Goal: Task Accomplishment & Management: Manage account settings

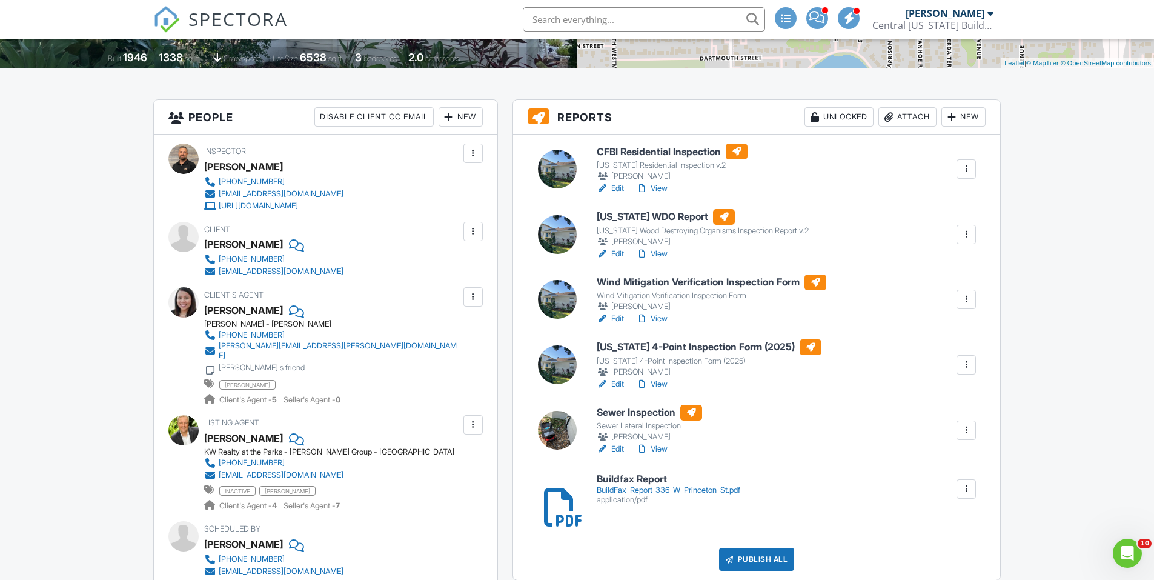
scroll to position [303, 0]
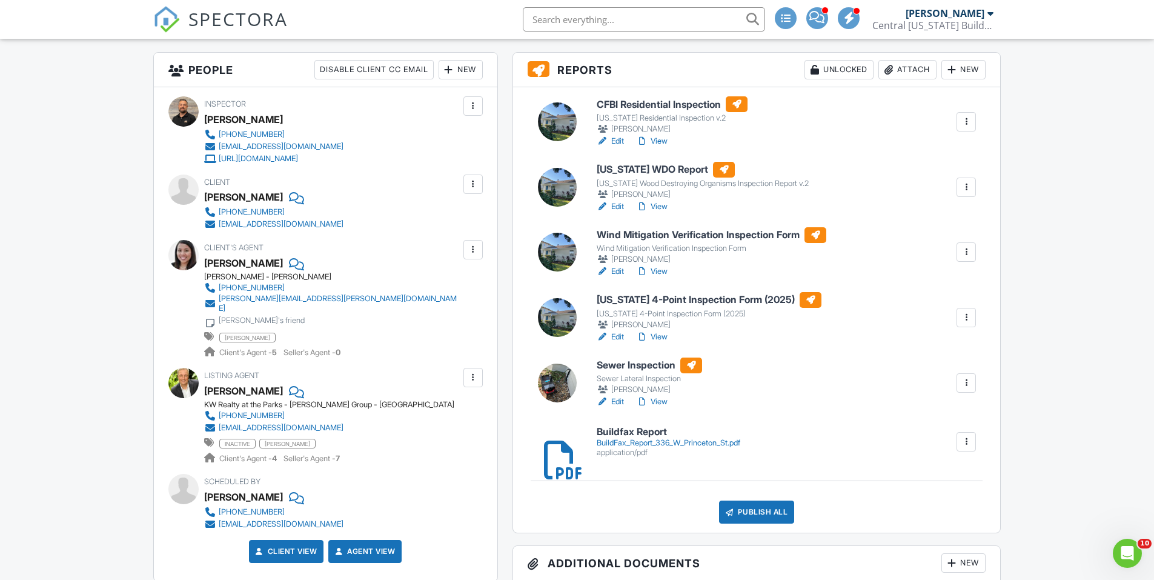
click at [658, 136] on link "View" at bounding box center [651, 141] width 31 height 12
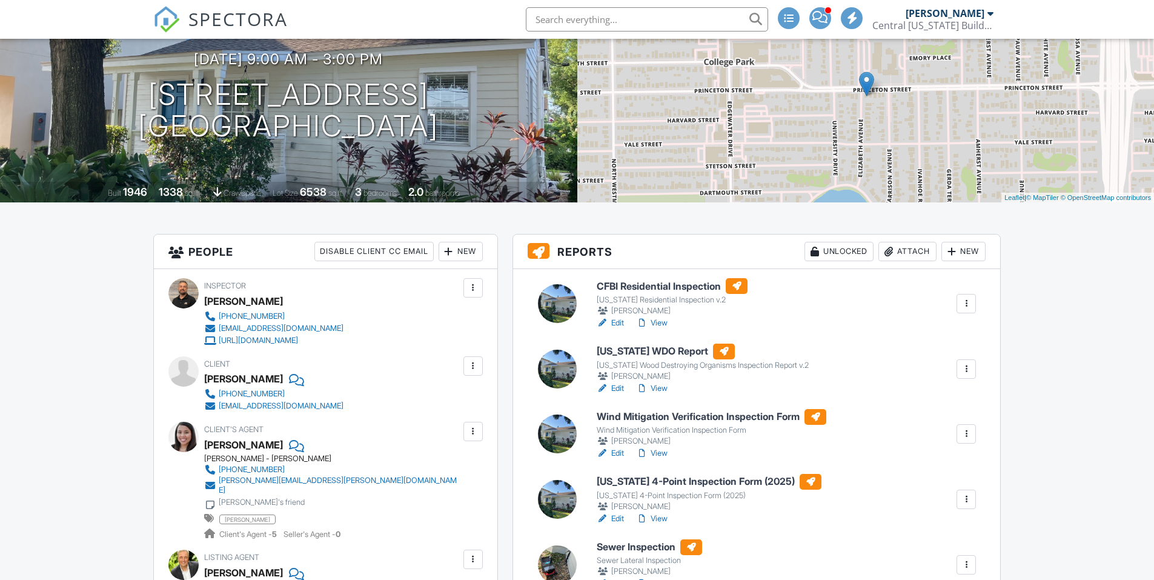
click at [618, 319] on link "Edit" at bounding box center [610, 323] width 27 height 12
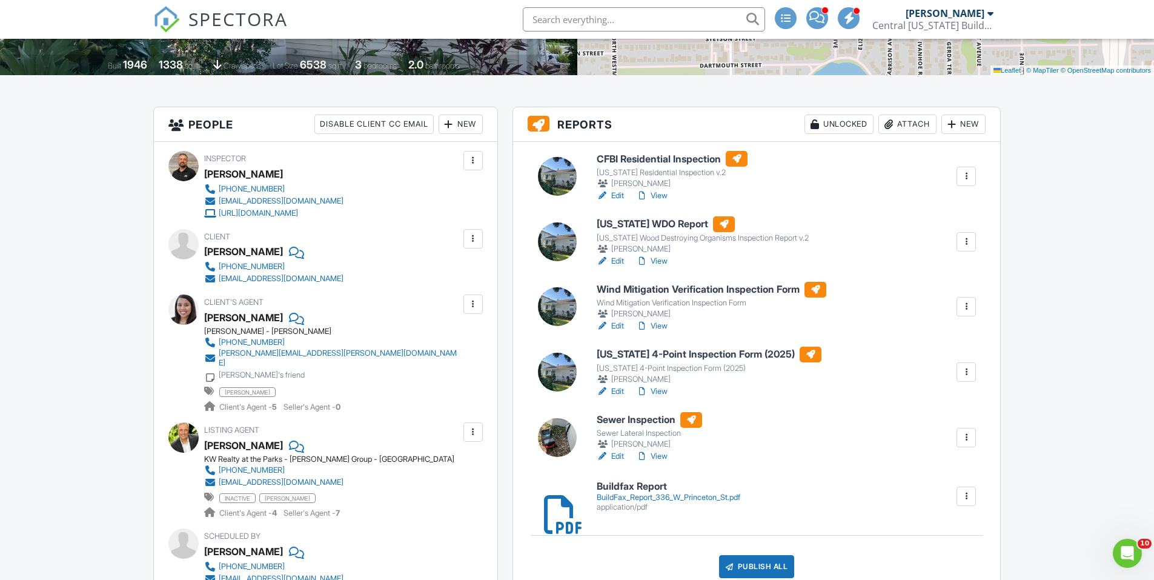
scroll to position [242, 0]
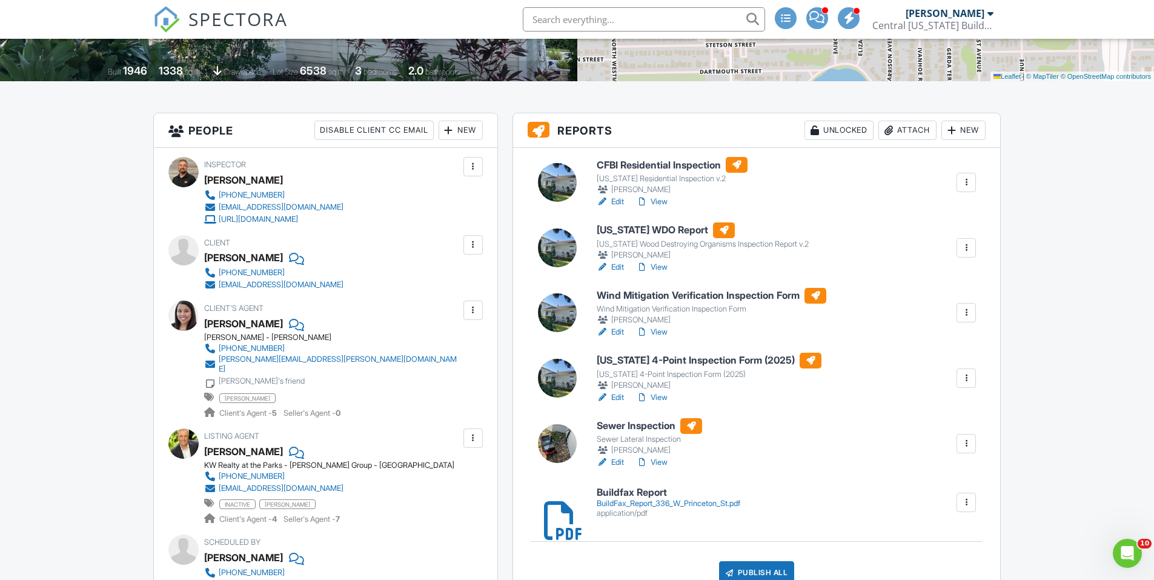
click at [663, 203] on link "View" at bounding box center [651, 202] width 31 height 12
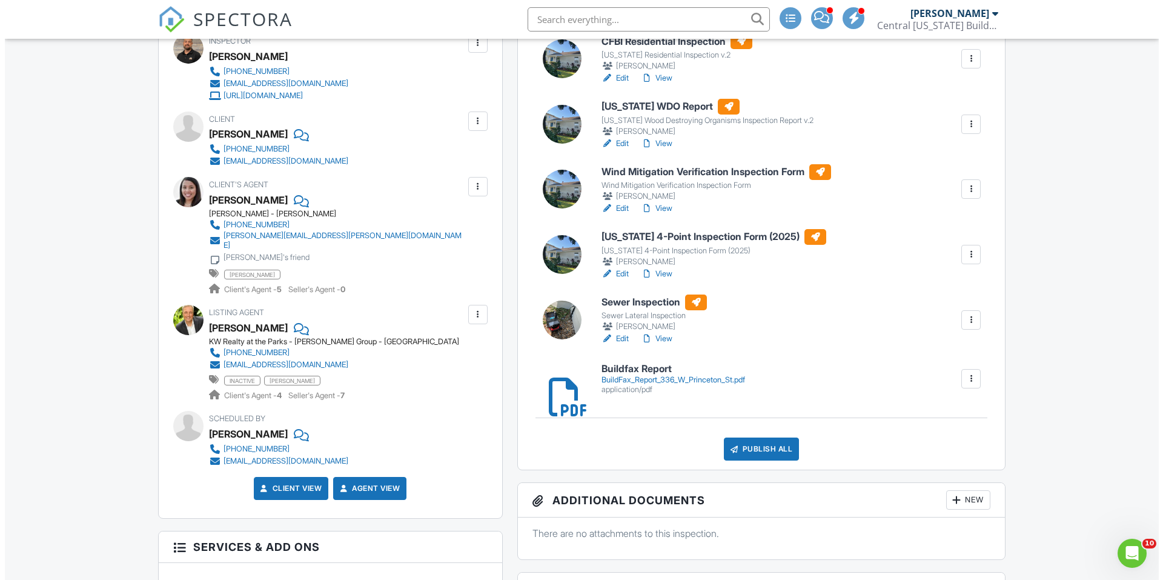
scroll to position [363, 0]
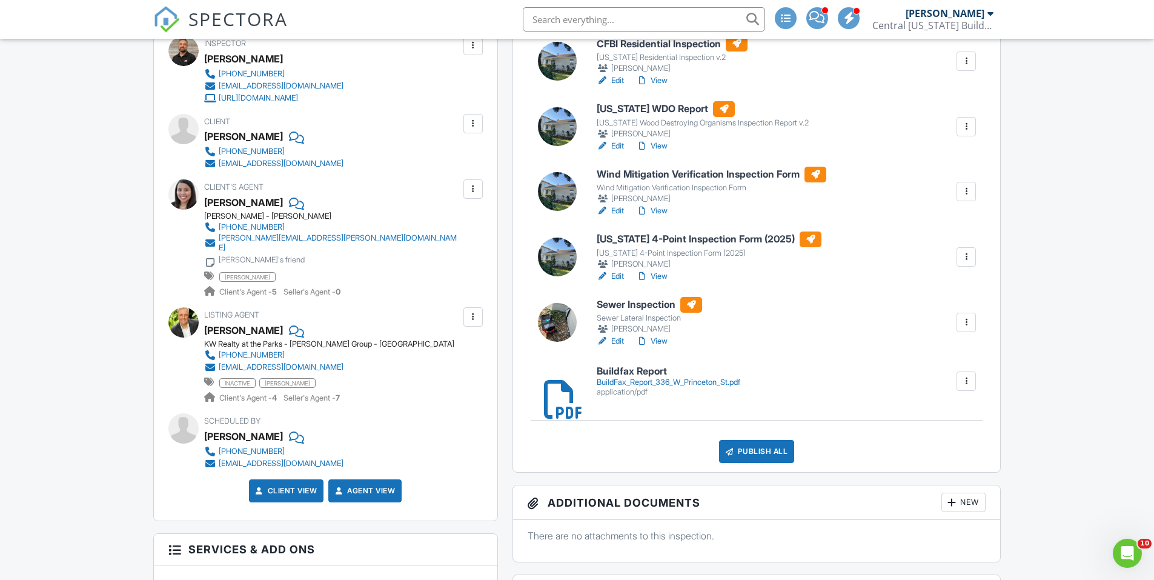
click at [769, 454] on div "Publish All" at bounding box center [757, 451] width 76 height 23
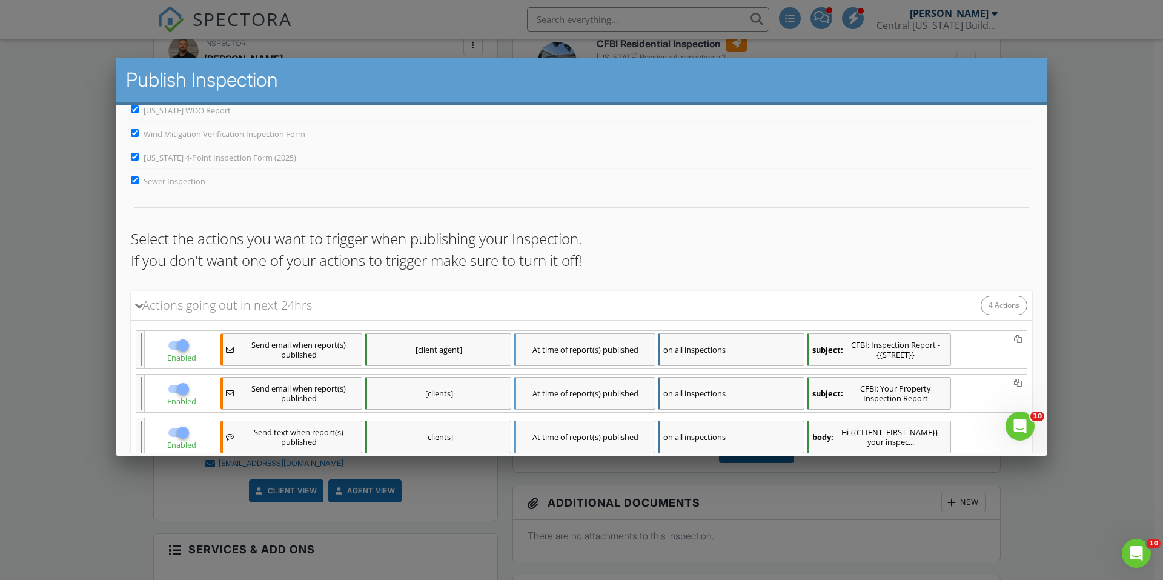
scroll to position [193, 0]
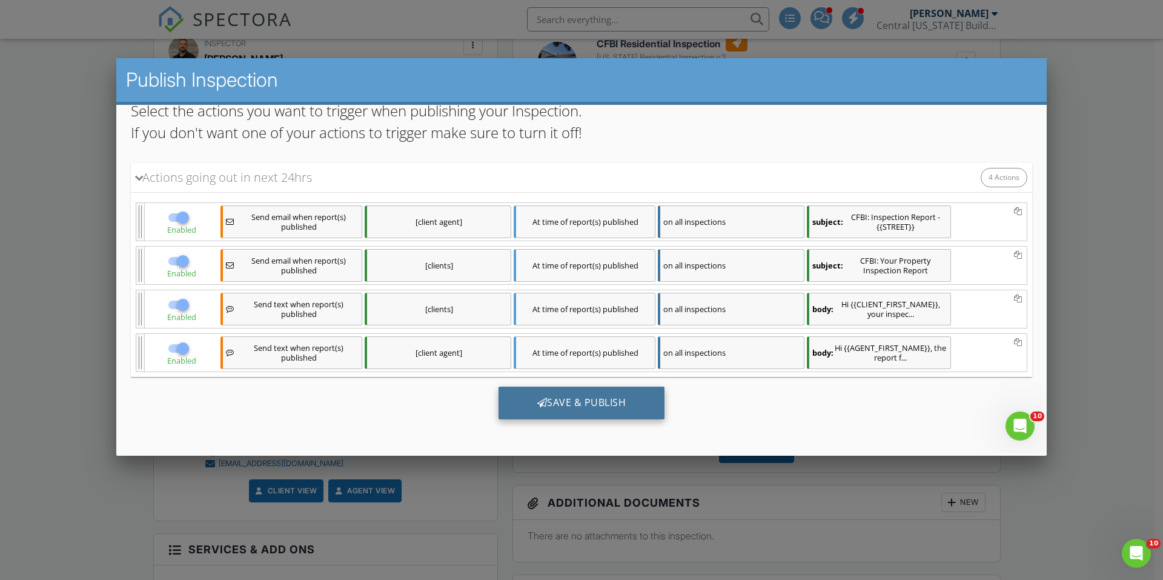
click at [561, 399] on div "Save & Publish" at bounding box center [581, 402] width 167 height 33
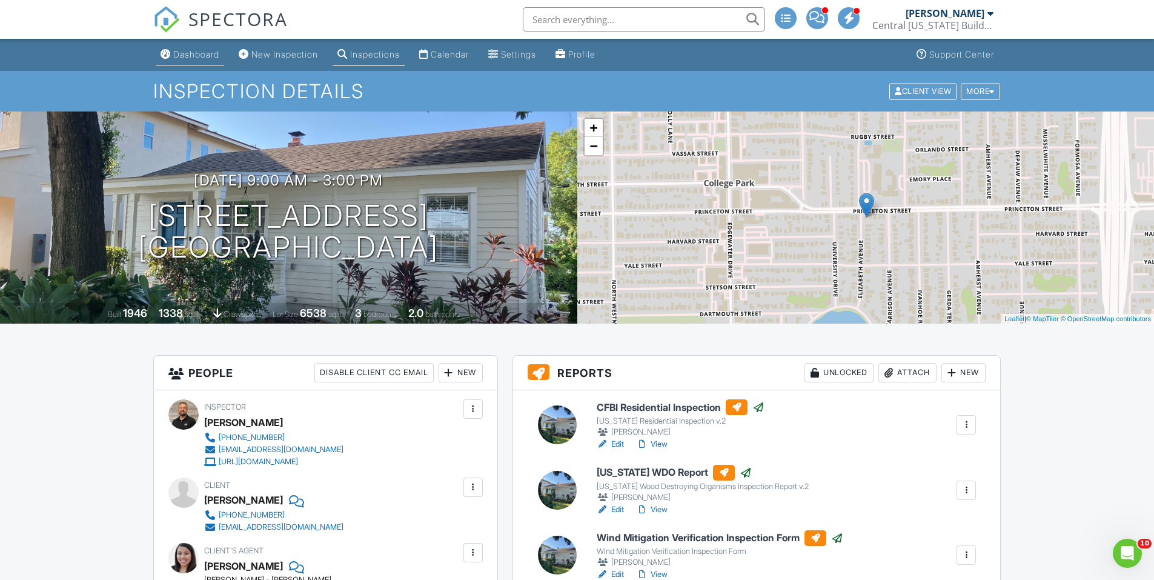
click at [187, 55] on div "Dashboard" at bounding box center [196, 54] width 46 height 10
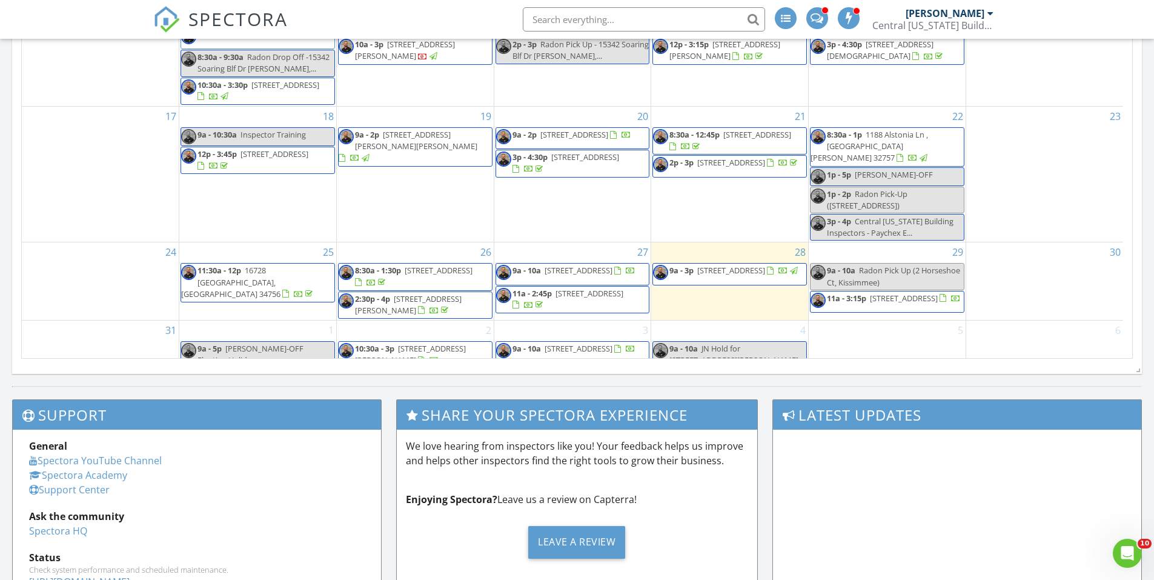
scroll to position [765, 0]
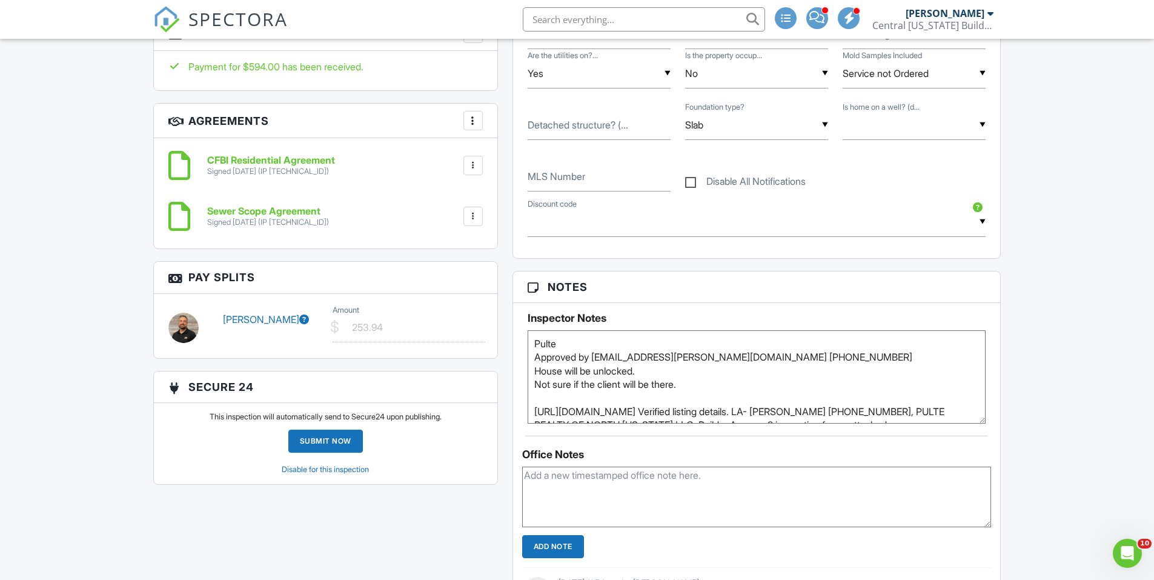
drag, startPoint x: 977, startPoint y: 387, endPoint x: 1044, endPoint y: 363, distance: 71.5
click at [987, 420] on div "Inspector Notes Pulte Approved by Christian.bruce@pulte.com 407-961-2298 House …" at bounding box center [757, 363] width 488 height 121
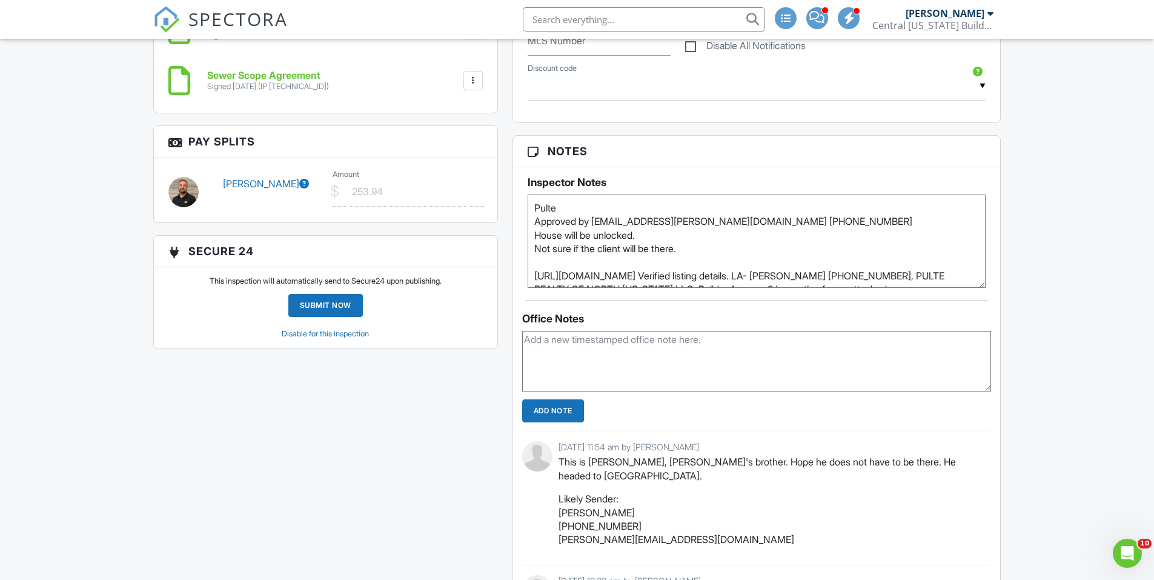
scroll to position [908, 0]
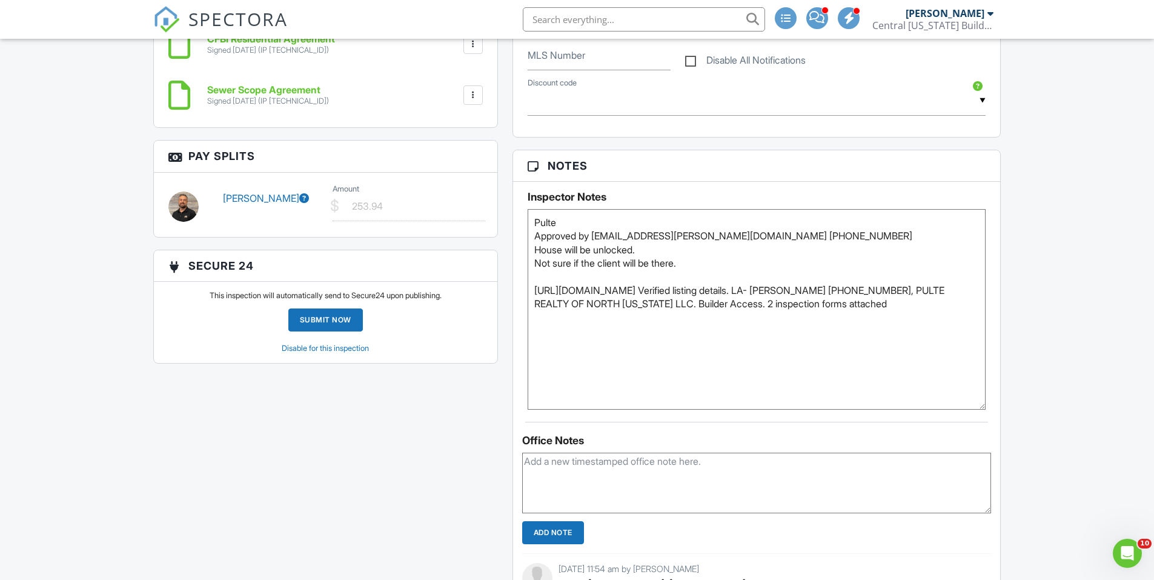
drag, startPoint x: 984, startPoint y: 297, endPoint x: 1004, endPoint y: 403, distance: 108.0
click at [1003, 404] on div "Reports Unlocked Attach New CFBI Residential New Home Inspection Florida Reside…" at bounding box center [756, 286] width 503 height 1681
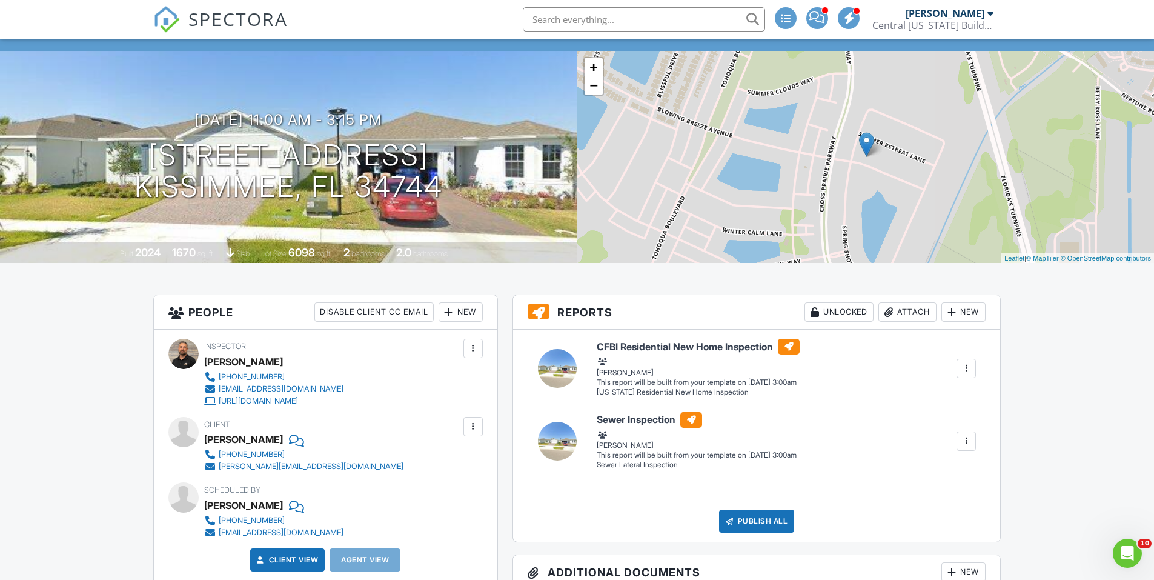
scroll to position [0, 0]
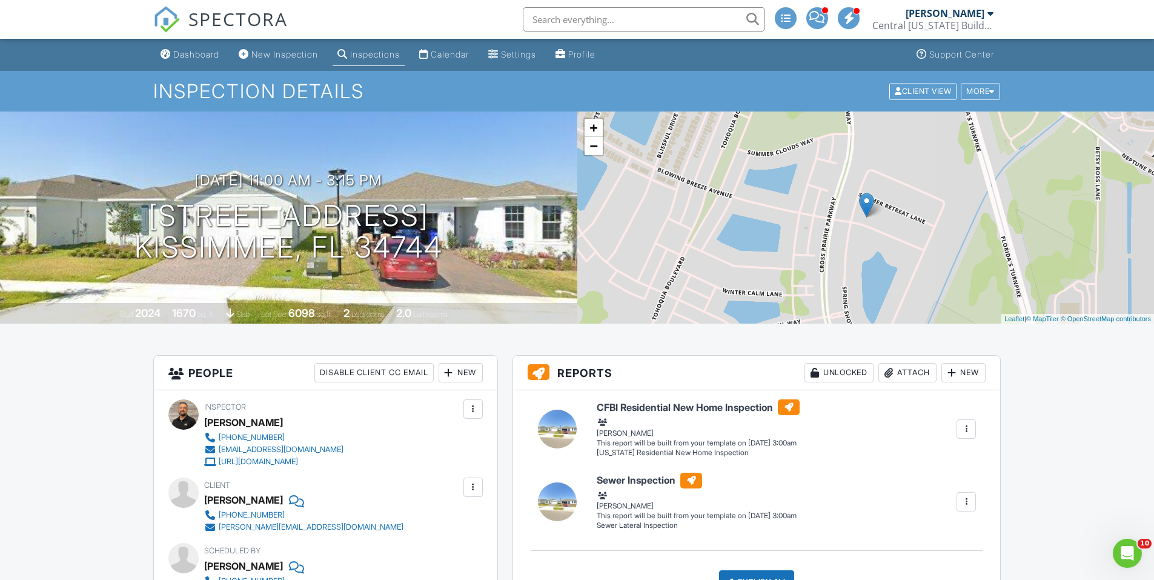
click at [817, 17] on span at bounding box center [816, 17] width 15 height 1
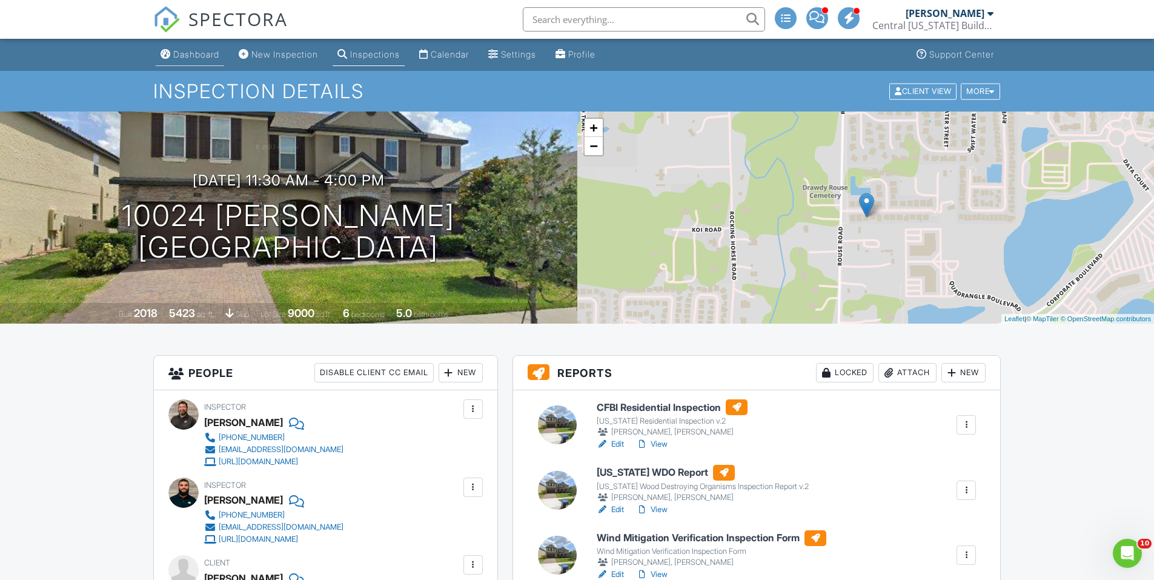
click at [206, 61] on link "Dashboard" at bounding box center [190, 55] width 68 height 22
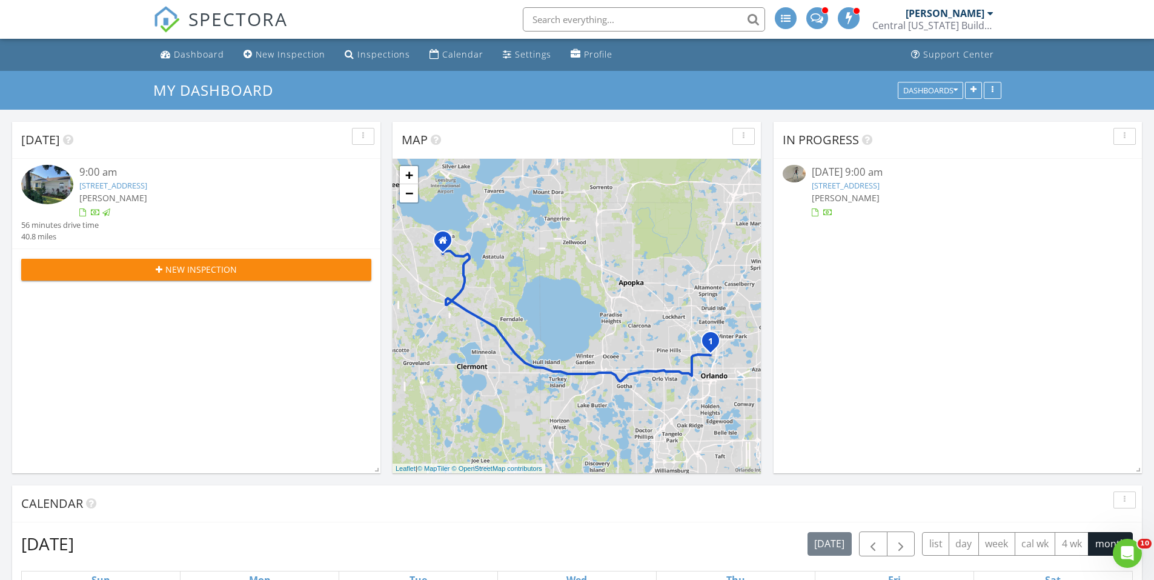
click at [813, 15] on span at bounding box center [816, 17] width 13 height 11
